Goal: Task Accomplishment & Management: Use online tool/utility

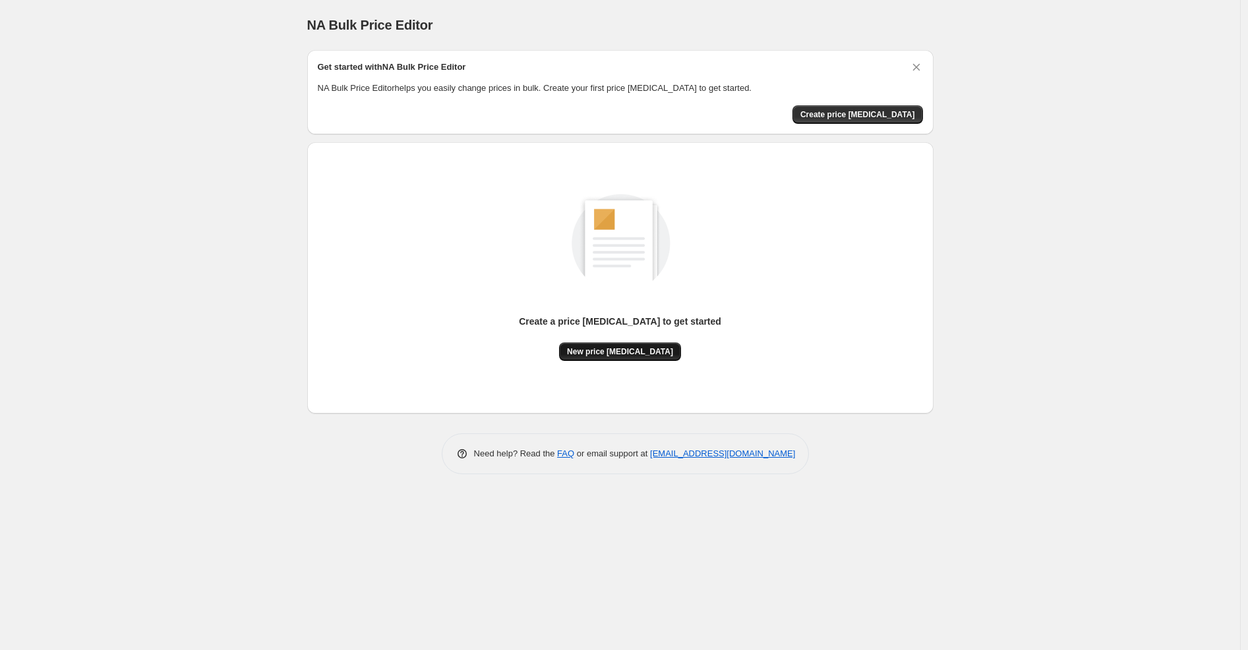
drag, startPoint x: 646, startPoint y: 335, endPoint x: 645, endPoint y: 352, distance: 16.5
click at [645, 352] on div "Create a price [MEDICAL_DATA] to get started New price [MEDICAL_DATA]" at bounding box center [620, 338] width 202 height 46
click at [645, 352] on span "New price [MEDICAL_DATA]" at bounding box center [620, 352] width 106 height 11
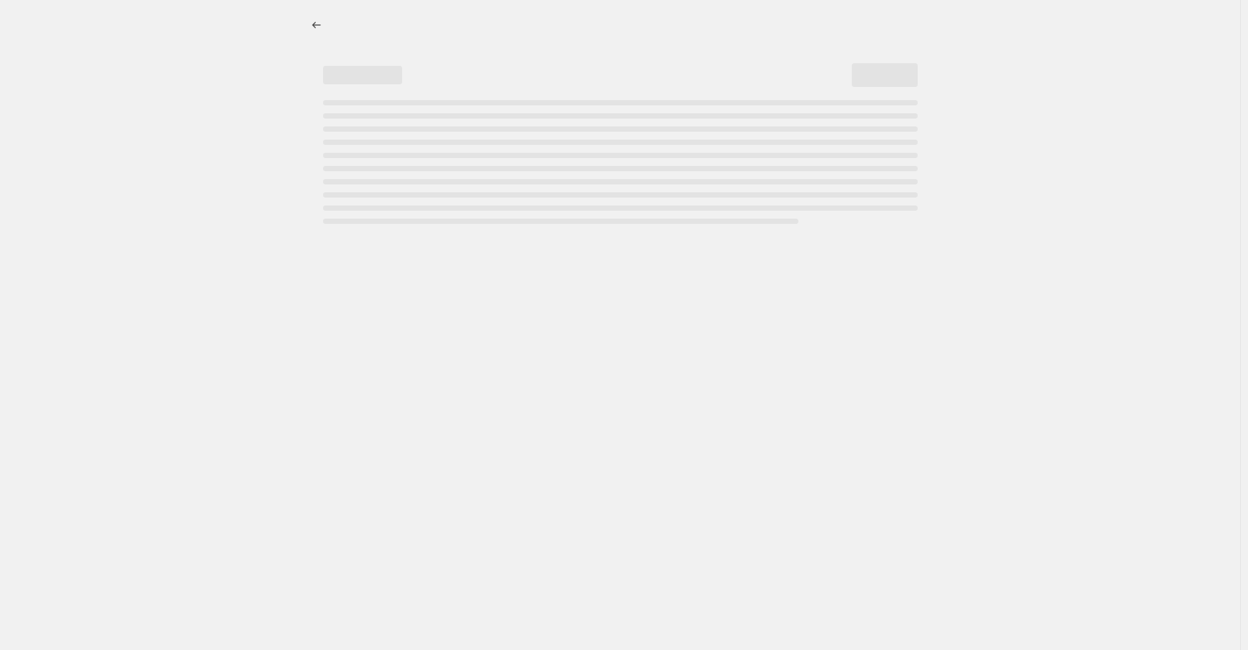
select select "percentage"
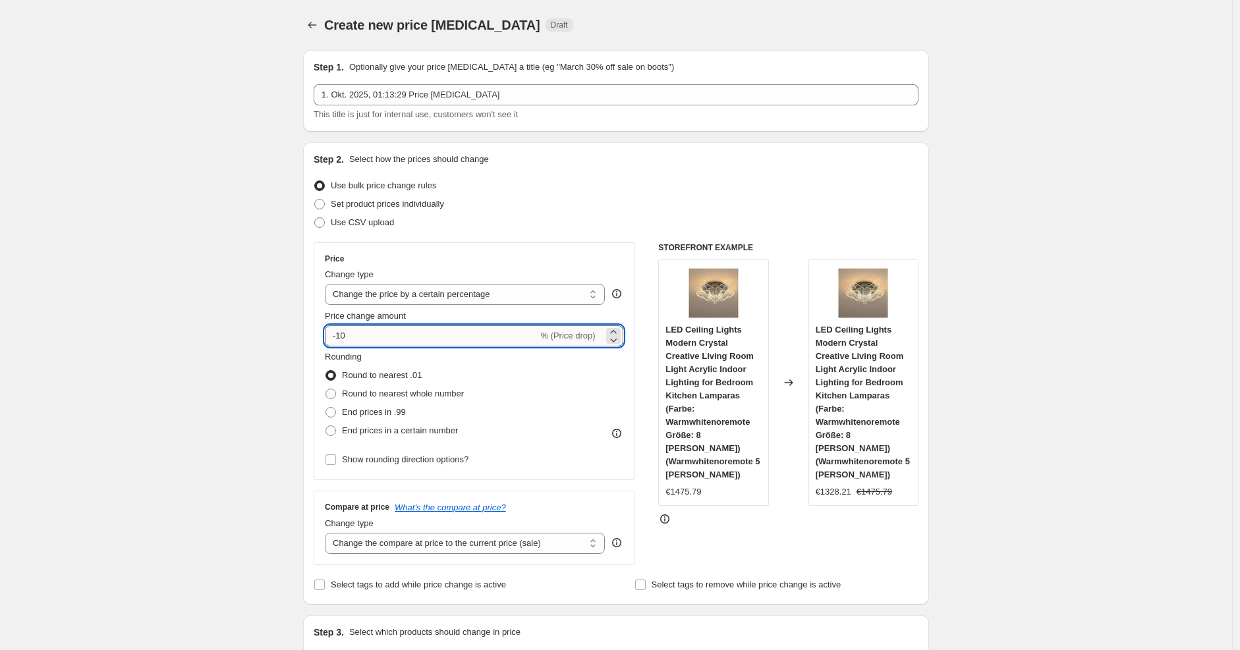
drag, startPoint x: 415, startPoint y: 335, endPoint x: 340, endPoint y: 331, distance: 75.2
click at [340, 331] on input "-10" at bounding box center [431, 336] width 213 height 21
type input "-30"
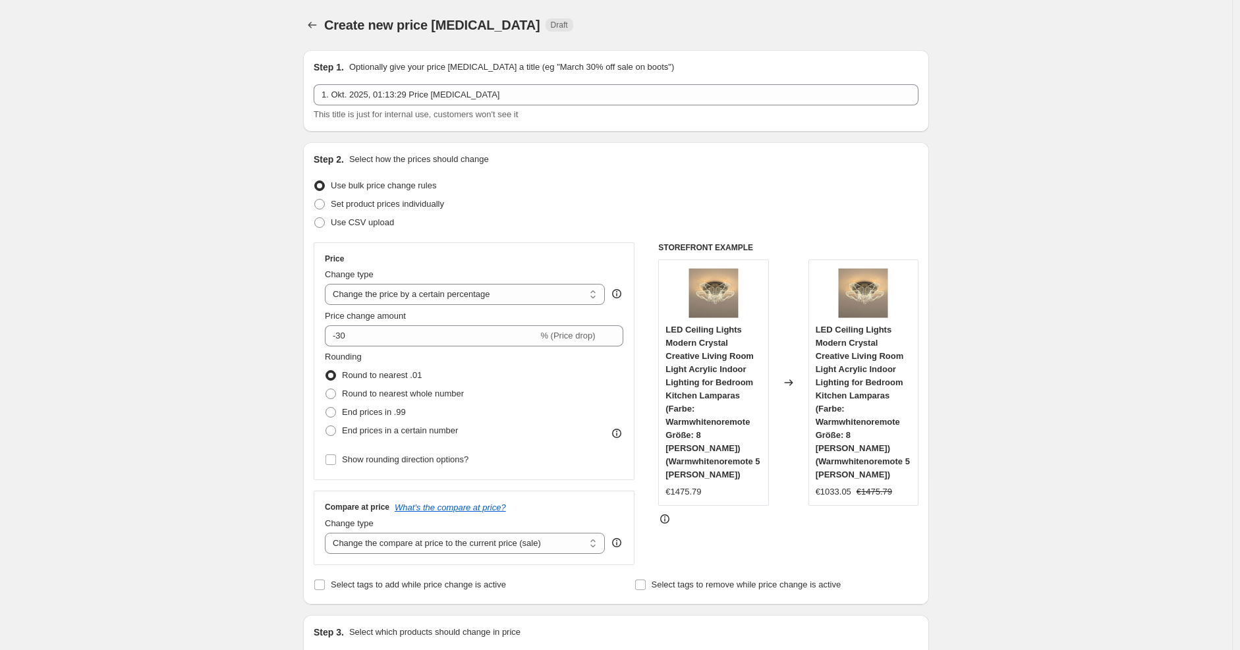
click at [571, 200] on div "Set product prices individually" at bounding box center [616, 204] width 605 height 18
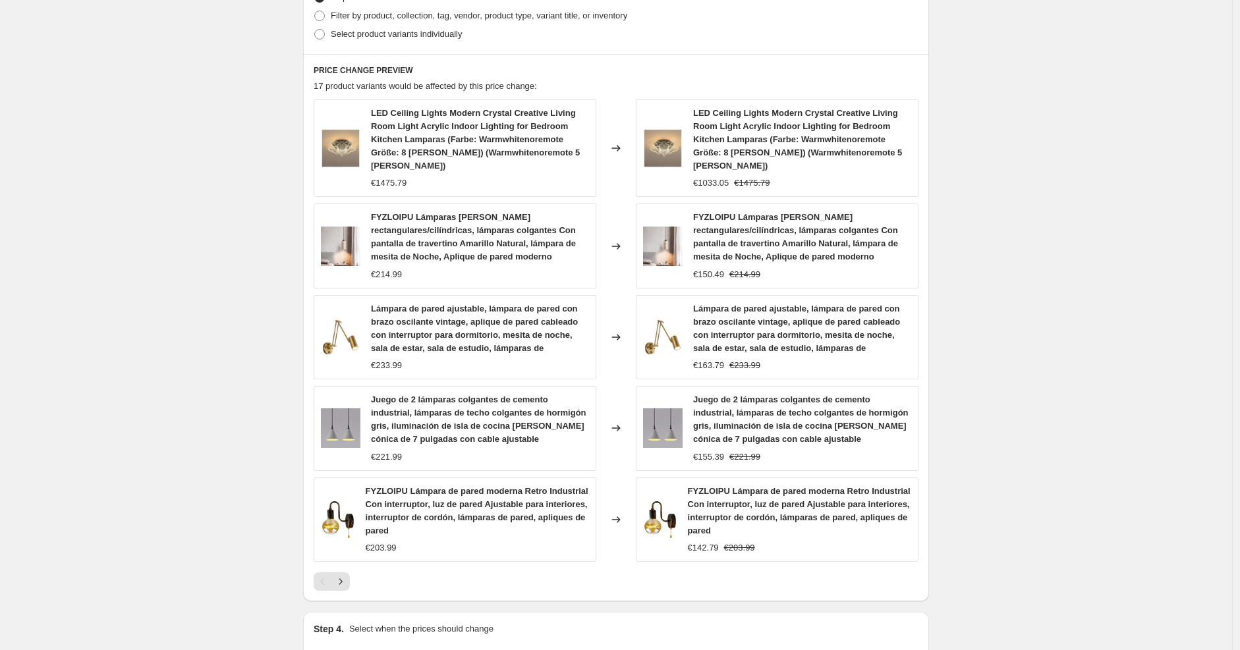
scroll to position [821, 0]
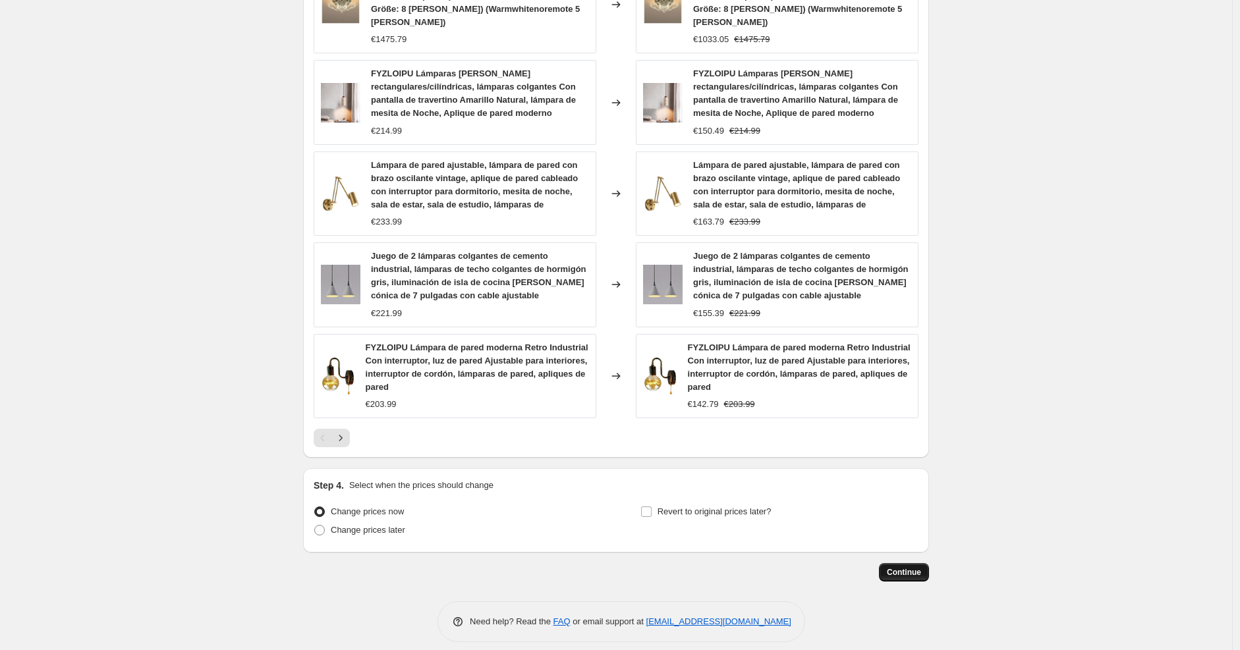
click at [905, 567] on span "Continue" at bounding box center [904, 572] width 34 height 11
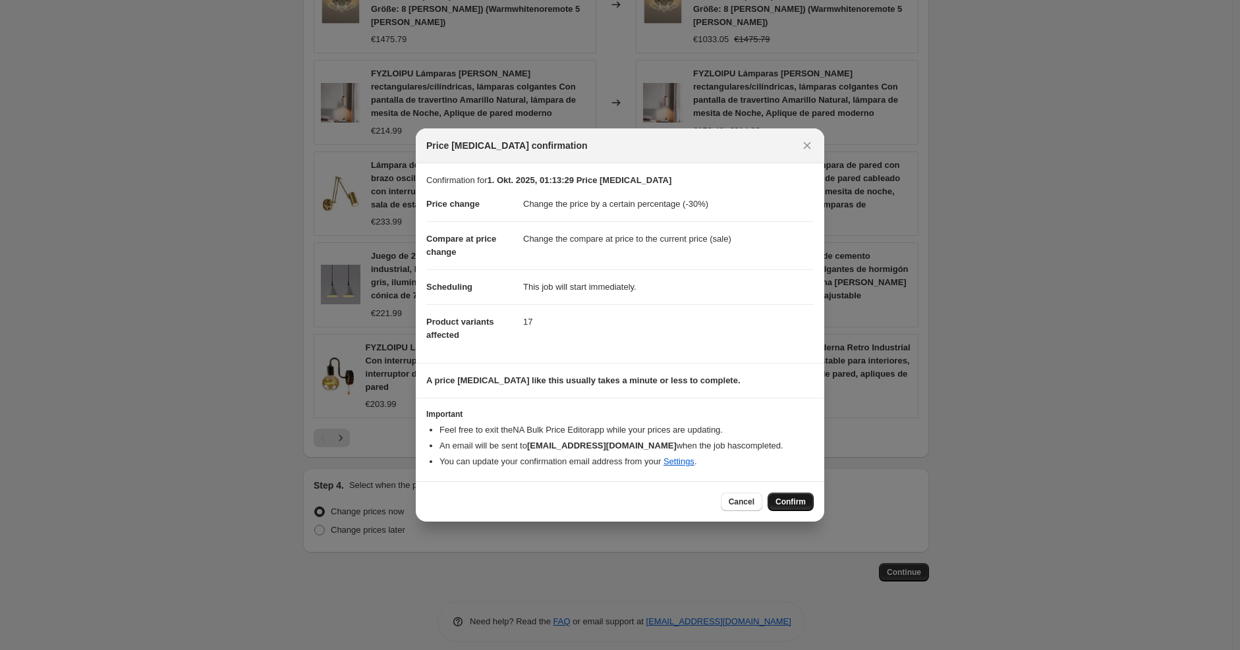
click at [789, 494] on button "Confirm" at bounding box center [791, 502] width 46 height 18
